Goal: Task Accomplishment & Management: Use online tool/utility

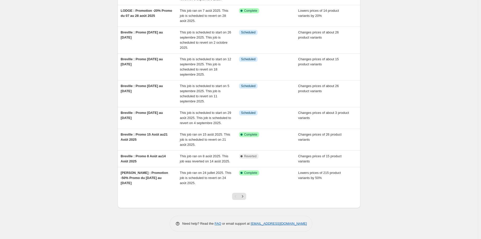
scroll to position [85, 0]
click at [245, 198] on icon "Next" at bounding box center [242, 196] width 5 height 5
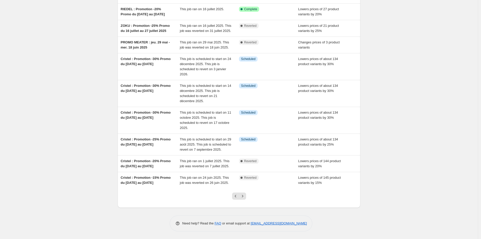
scroll to position [0, 0]
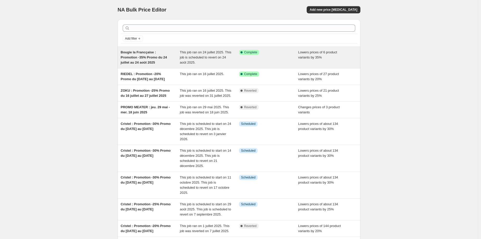
click at [149, 62] on div "Bougie la Francçaise : Promotion -35% Promo du 24 juillet au 24 août 2025" at bounding box center [150, 57] width 59 height 15
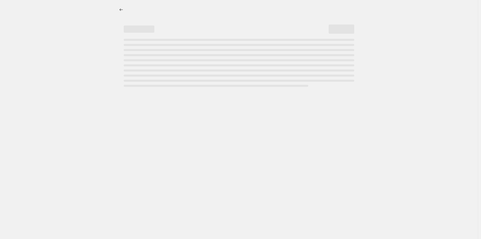
select select "percentage"
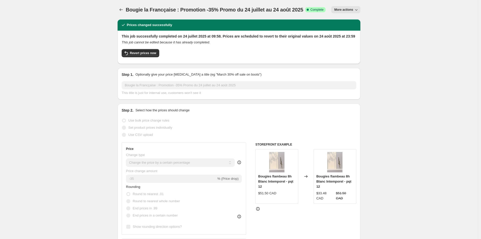
click at [358, 11] on icon "button" at bounding box center [356, 9] width 5 height 5
click at [354, 29] on span "Copy to new job" at bounding box center [349, 29] width 24 height 4
select select "percentage"
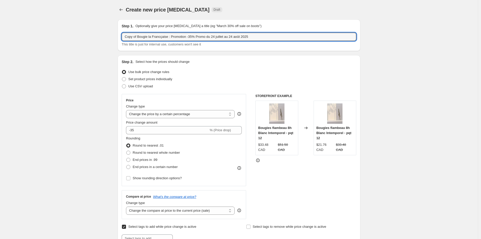
drag, startPoint x: 168, startPoint y: 38, endPoint x: 97, endPoint y: 37, distance: 70.6
drag, startPoint x: 167, startPoint y: 37, endPoint x: 163, endPoint y: 37, distance: 3.8
click at [163, 37] on input "Mr [PERSON_NAME] : Promotion -35% Promo du [DATE] au [DATE]" at bounding box center [239, 37] width 235 height 8
drag, startPoint x: 187, startPoint y: 38, endPoint x: 203, endPoint y: 39, distance: 16.4
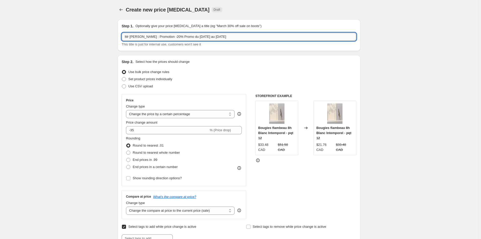
click at [203, 39] on input "Mr [PERSON_NAME] : Promotion -20% Promo du [DATE] au [DATE]" at bounding box center [239, 37] width 235 height 8
drag, startPoint x: 190, startPoint y: 37, endPoint x: 186, endPoint y: 37, distance: 3.8
click at [186, 37] on input "Mr [PERSON_NAME] : Promotion -20% Promo du [DATE]" at bounding box center [239, 37] width 235 height 8
drag, startPoint x: 198, startPoint y: 36, endPoint x: 204, endPoint y: 46, distance: 11.7
click at [198, 36] on input "Mr [PERSON_NAME] : Promotion -20% Promo du [DATE]" at bounding box center [239, 37] width 235 height 8
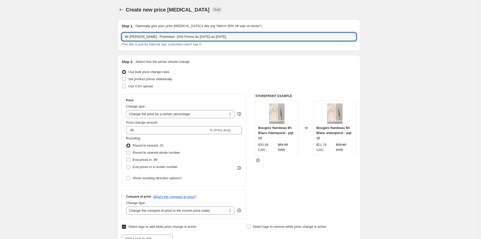
type input "Mr [PERSON_NAME] : Promotion -20% Promo du [DATE] au [DATE]"
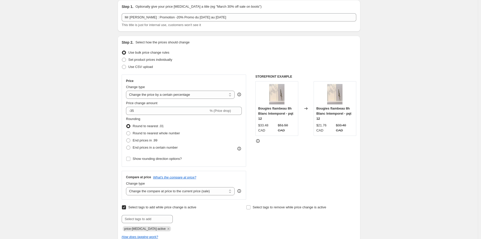
scroll to position [28, 0]
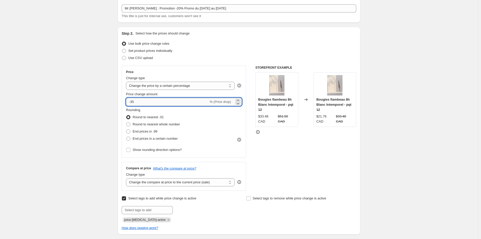
drag, startPoint x: 136, startPoint y: 103, endPoint x: 132, endPoint y: 103, distance: 4.6
click at [132, 103] on input "-35" at bounding box center [167, 102] width 83 height 8
type input "-20"
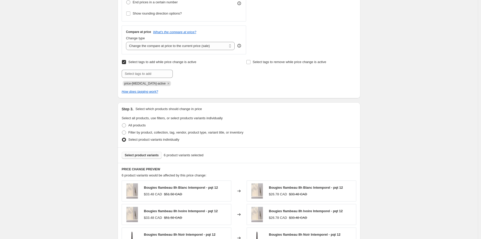
scroll to position [170, 0]
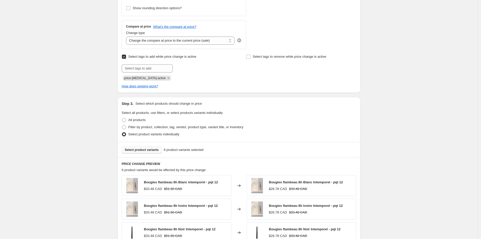
click at [142, 152] on span "Select product variants" at bounding box center [142, 150] width 34 height 4
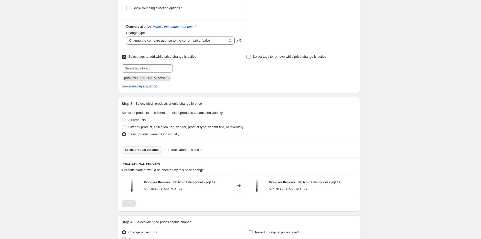
scroll to position [199, 0]
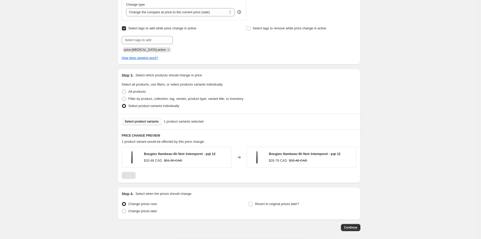
click at [138, 123] on span "Select product variants" at bounding box center [142, 122] width 34 height 4
click at [147, 121] on span "Select product variants" at bounding box center [142, 122] width 34 height 4
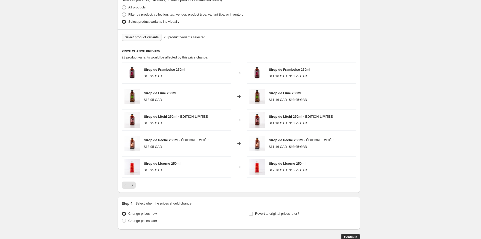
scroll to position [313, 0]
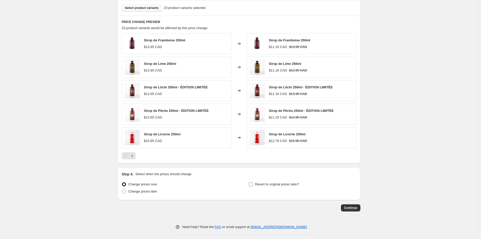
click at [255, 185] on label "Revert to original prices later?" at bounding box center [274, 184] width 51 height 7
click at [253, 185] on input "Revert to original prices later?" at bounding box center [251, 185] width 4 height 4
checkbox input "true"
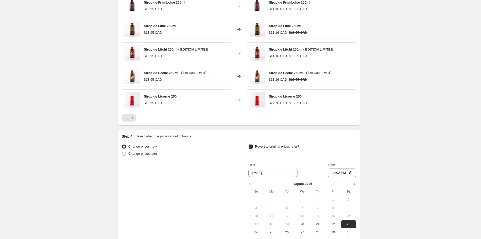
scroll to position [369, 0]
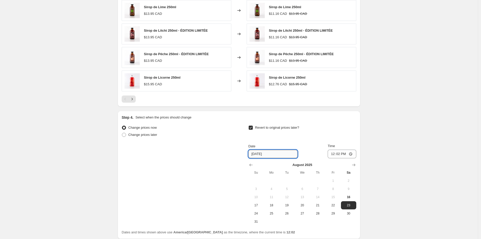
click at [280, 154] on input "[DATE]" at bounding box center [273, 154] width 49 height 8
click at [355, 165] on icon "Show next month, September 2025" at bounding box center [353, 165] width 5 height 5
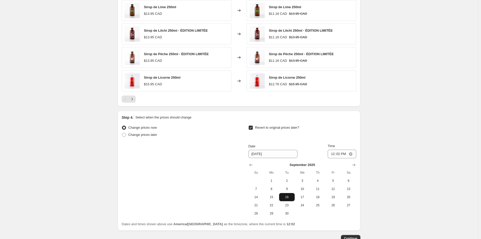
click at [287, 198] on span "16" at bounding box center [286, 197] width 11 height 4
type input "[DATE]"
click at [347, 157] on input "12:02" at bounding box center [342, 154] width 29 height 9
click at [343, 154] on input "12:02" at bounding box center [342, 154] width 29 height 9
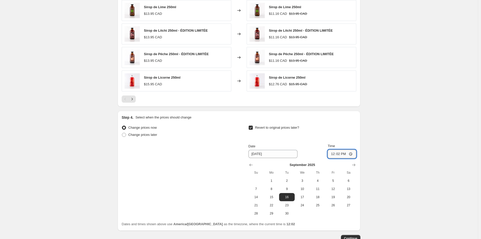
click at [343, 154] on input "12:02" at bounding box center [342, 154] width 29 height 9
click at [341, 156] on input "12:02" at bounding box center [342, 154] width 29 height 9
type input "23:59"
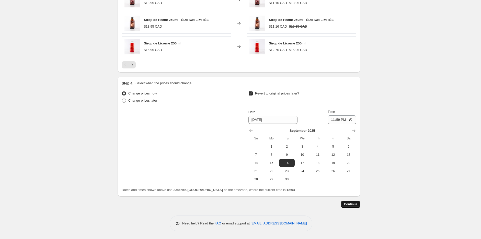
click at [351, 205] on span "Continue" at bounding box center [350, 205] width 13 height 4
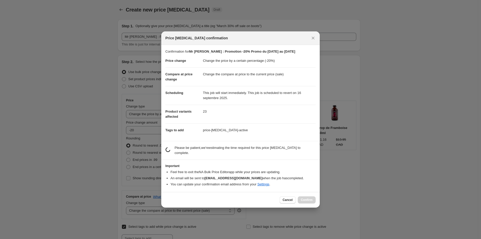
scroll to position [0, 0]
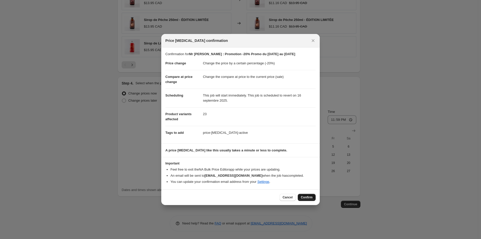
click at [304, 200] on span "Confirm" at bounding box center [307, 198] width 12 height 4
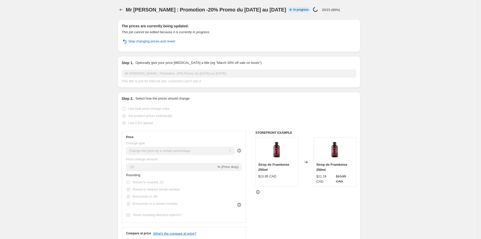
select select "percentage"
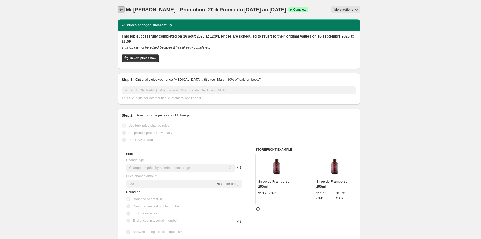
click at [124, 8] on icon "Price change jobs" at bounding box center [121, 9] width 5 height 5
